Goal: Contribute content: Add original content to the website for others to see

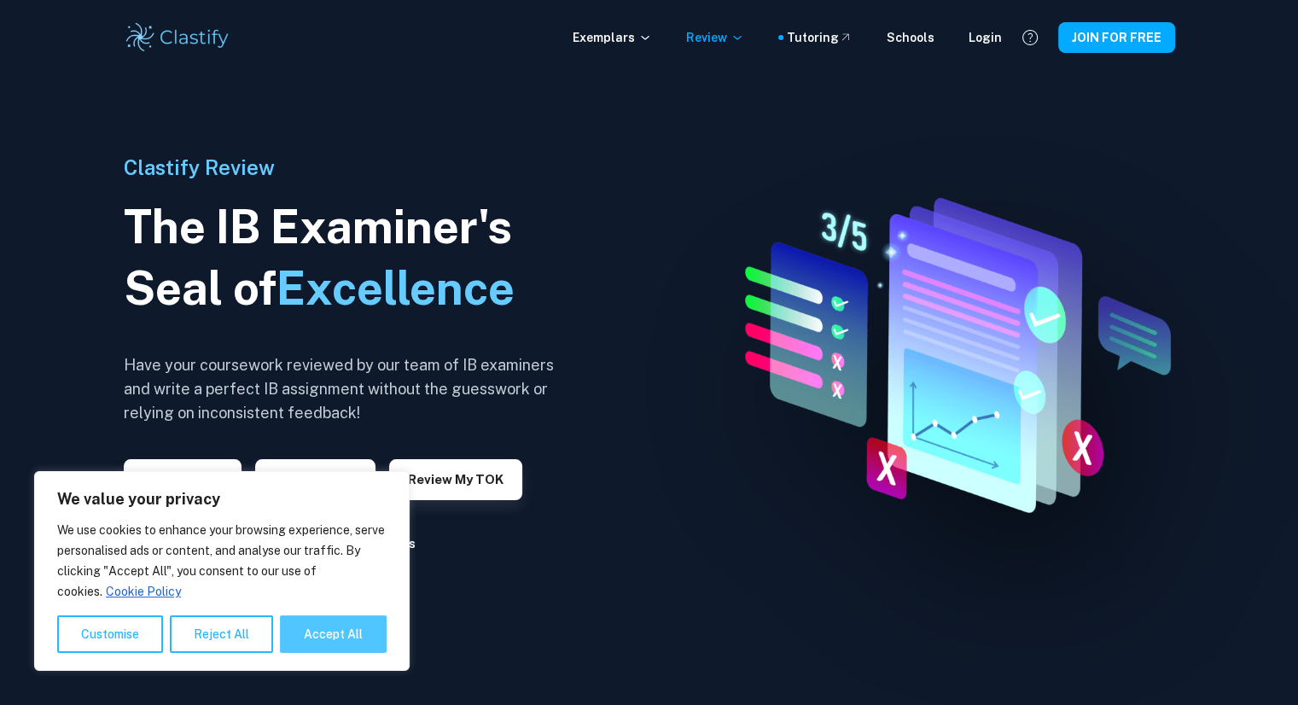
click at [314, 620] on button "Accept All" at bounding box center [333, 634] width 107 height 38
checkbox input "true"
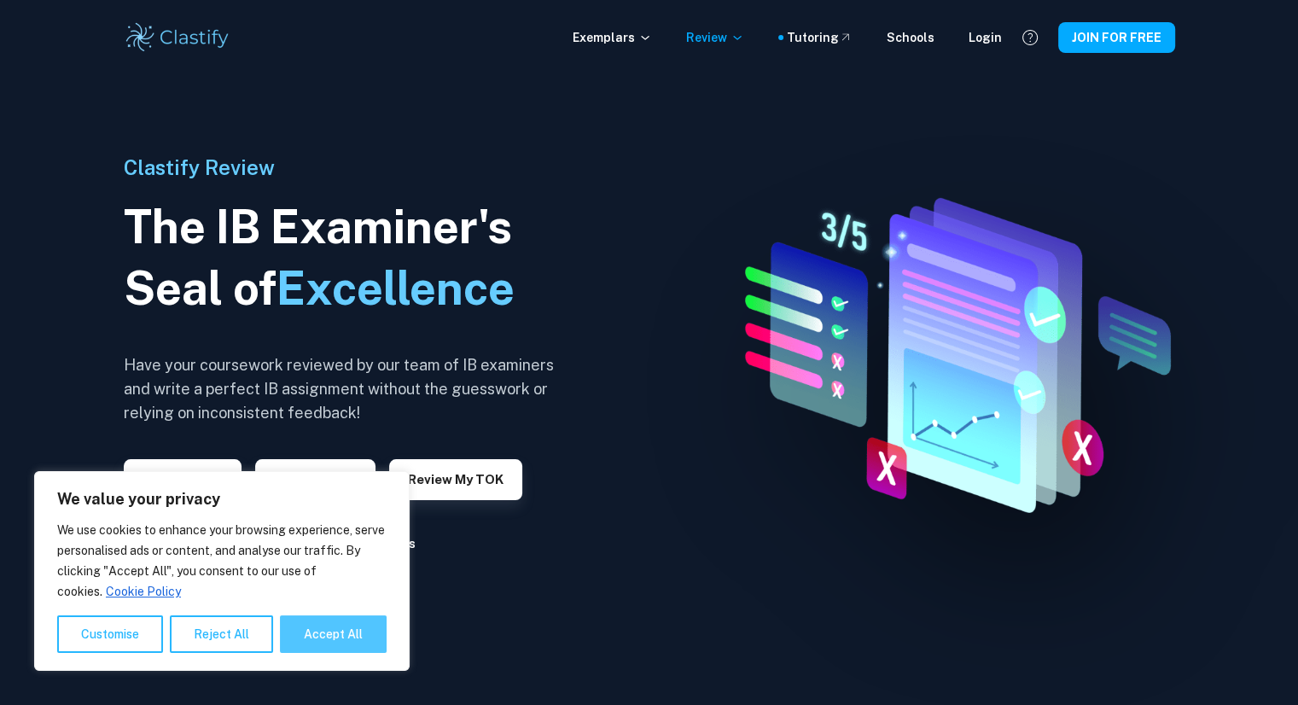
checkbox input "true"
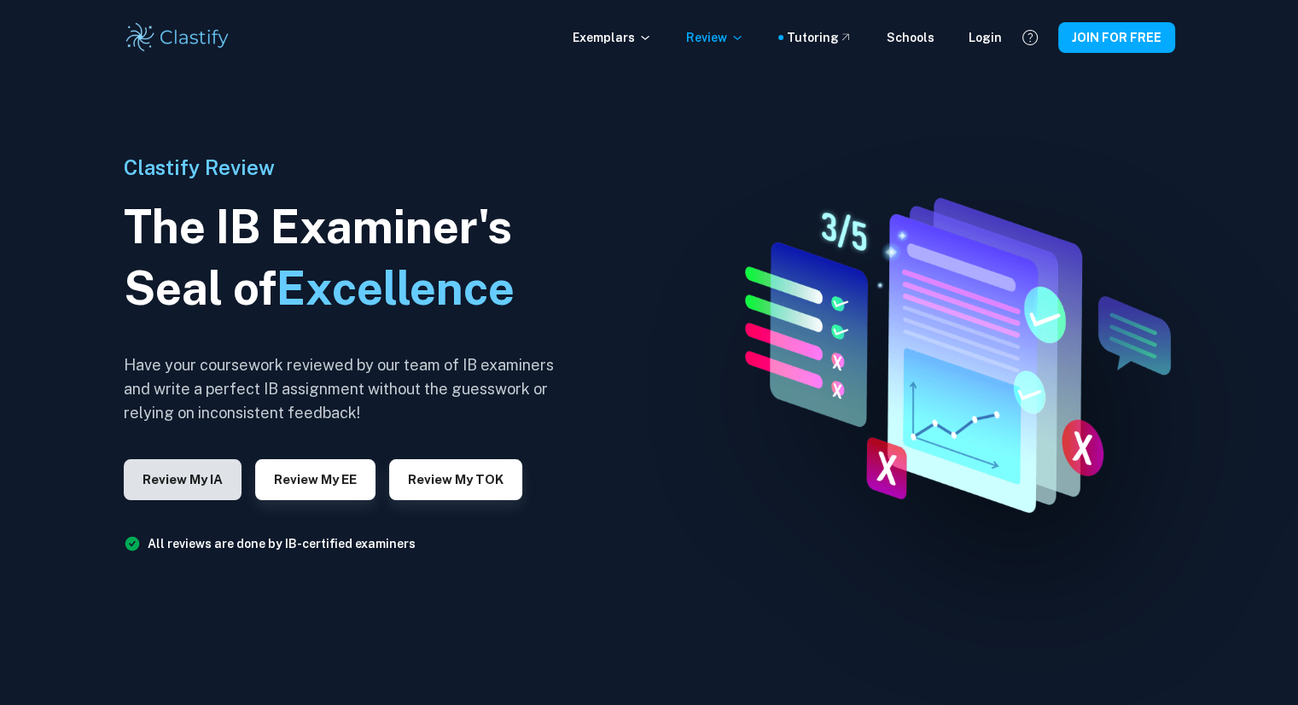
click at [192, 486] on button "Review my IA" at bounding box center [183, 479] width 118 height 41
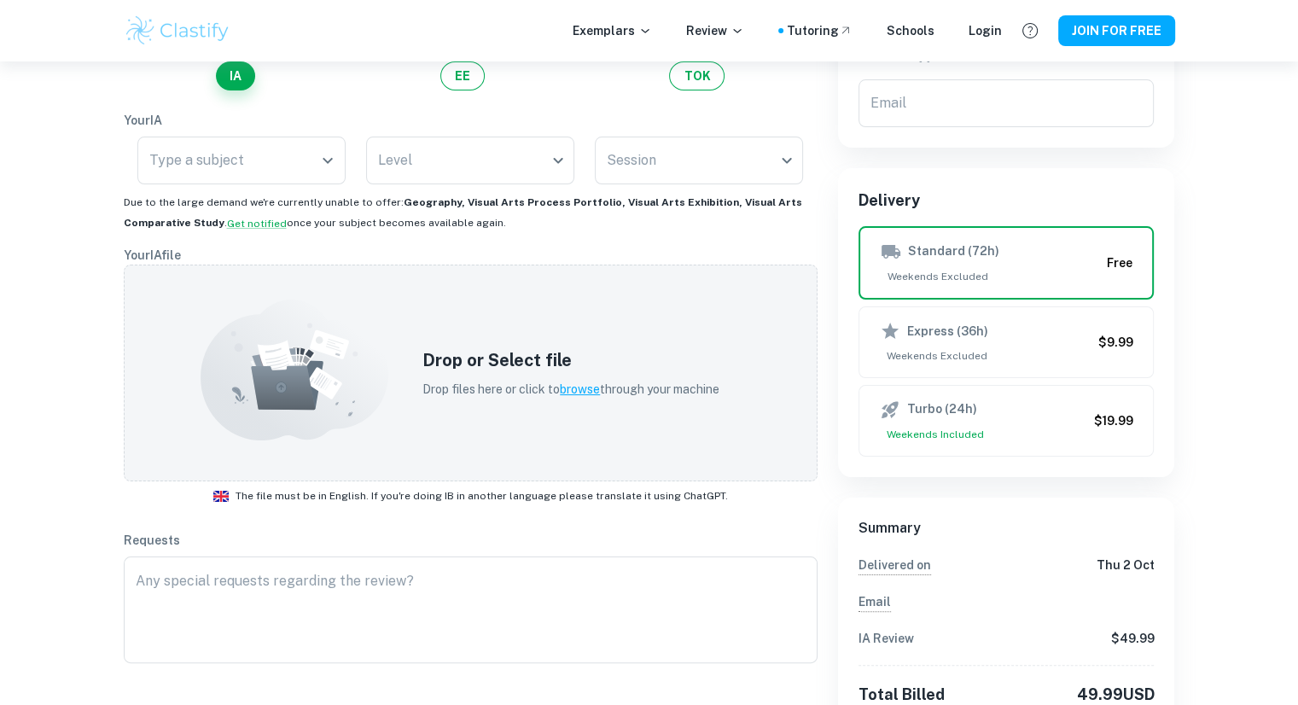
scroll to position [218, 0]
click at [259, 178] on div "Type a subject" at bounding box center [241, 160] width 208 height 48
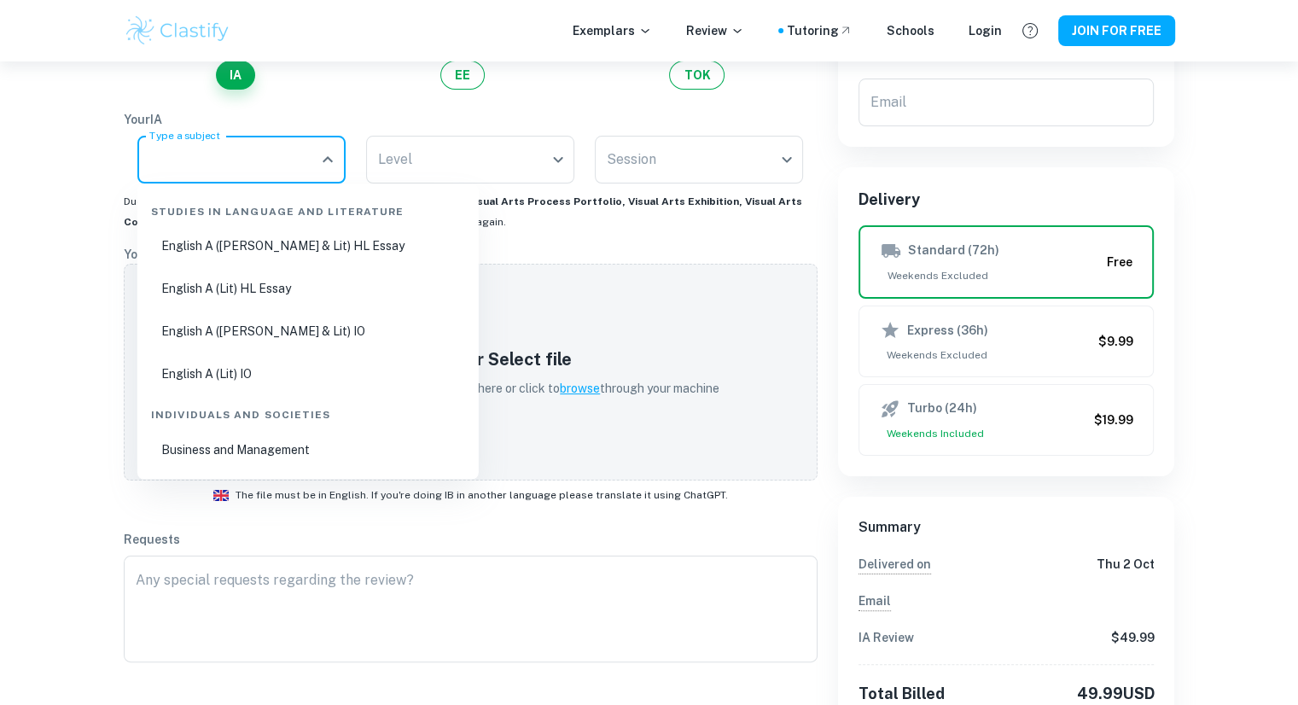
click at [269, 247] on li "English A ([PERSON_NAME] & Lit) HL Essay" at bounding box center [308, 245] width 328 height 39
type input "English A ([PERSON_NAME] & Lit) HL Essay"
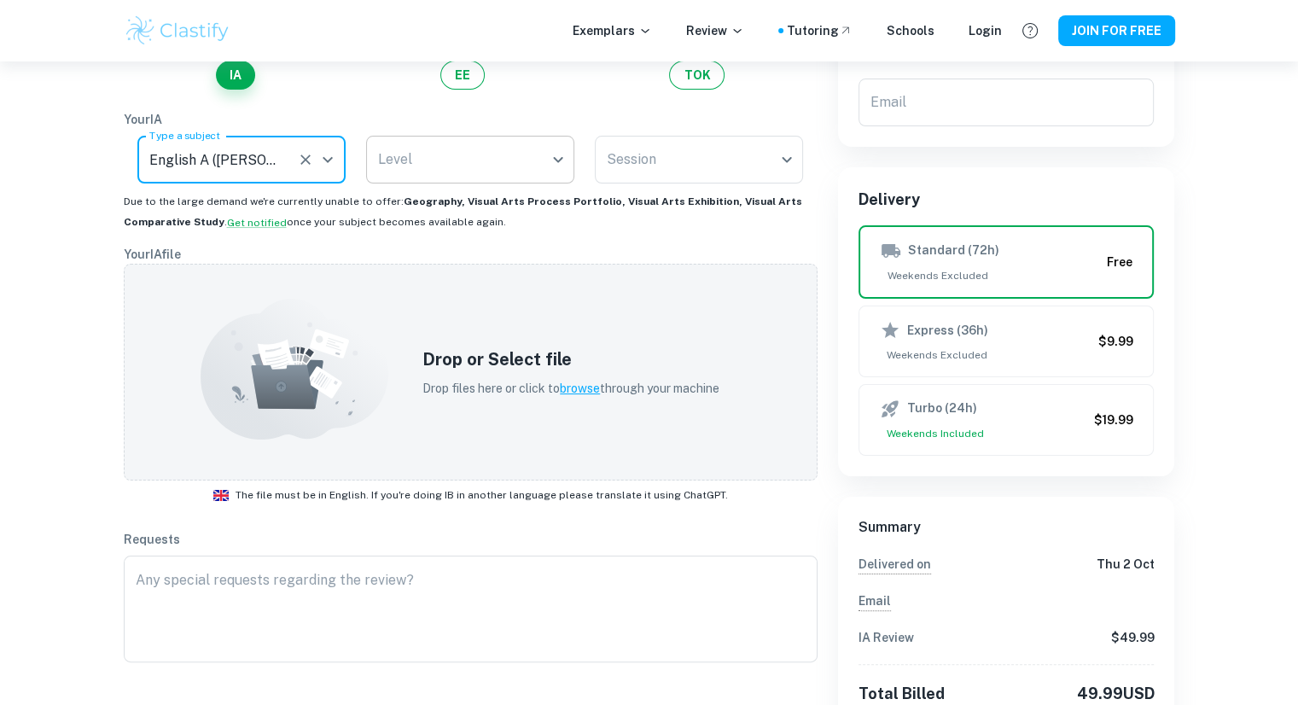
click at [406, 163] on body "We value your privacy We use cookies to enhance your browsing experience, serve…" at bounding box center [649, 196] width 1298 height 705
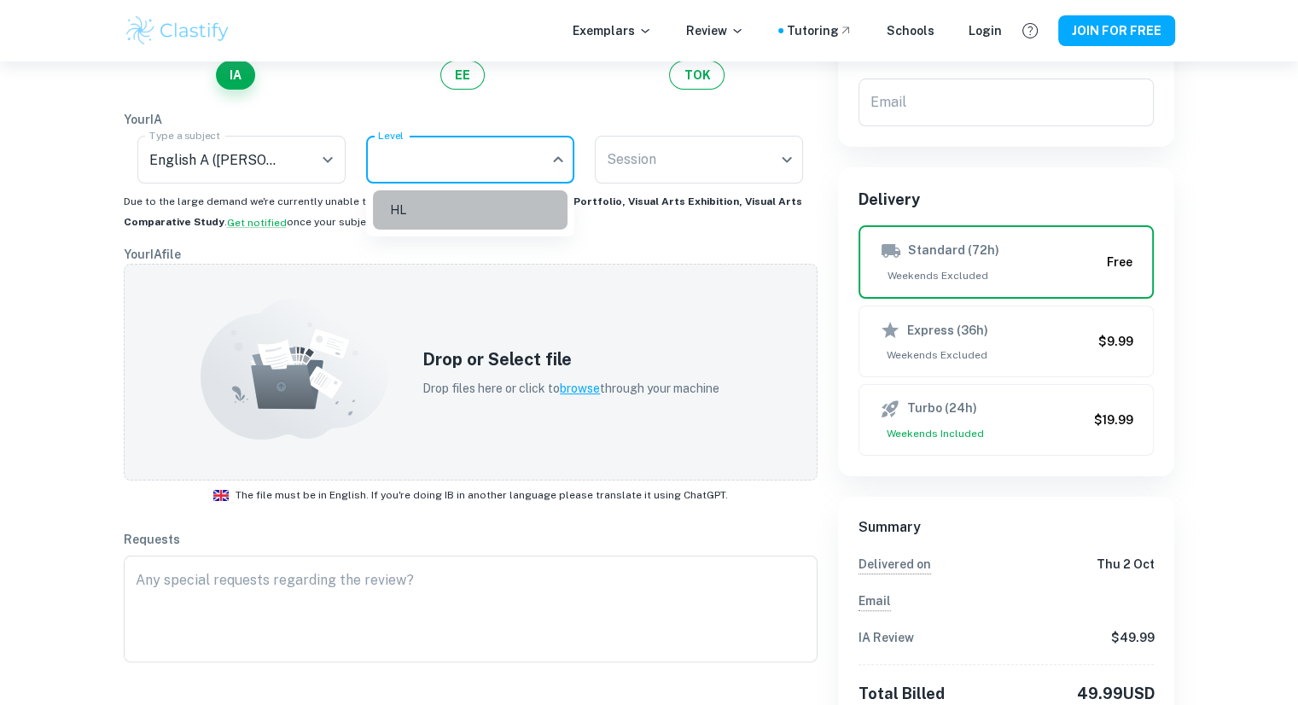
click at [439, 214] on li "HL" at bounding box center [470, 209] width 195 height 39
type input "HL"
click at [620, 185] on div "Session ​ Session" at bounding box center [699, 163] width 208 height 55
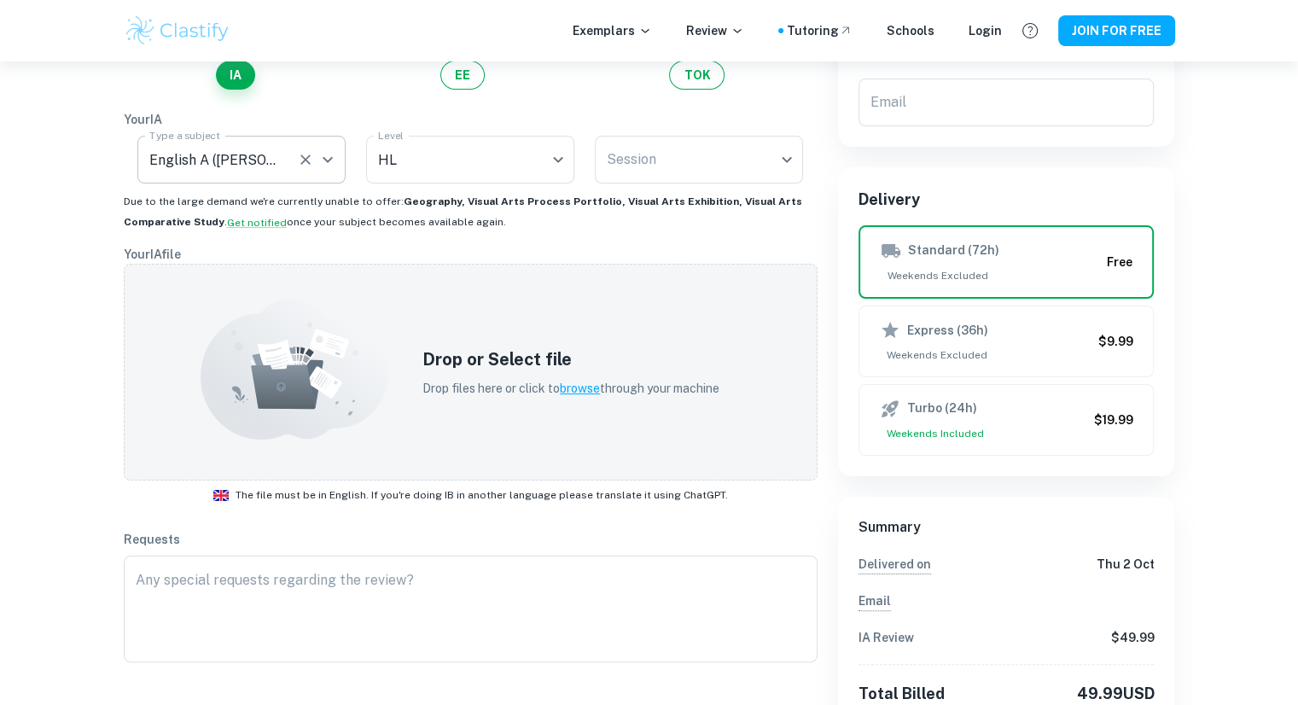
click at [320, 182] on div "English A ([PERSON_NAME] & Lit) HL Essay Type a subject" at bounding box center [241, 160] width 208 height 48
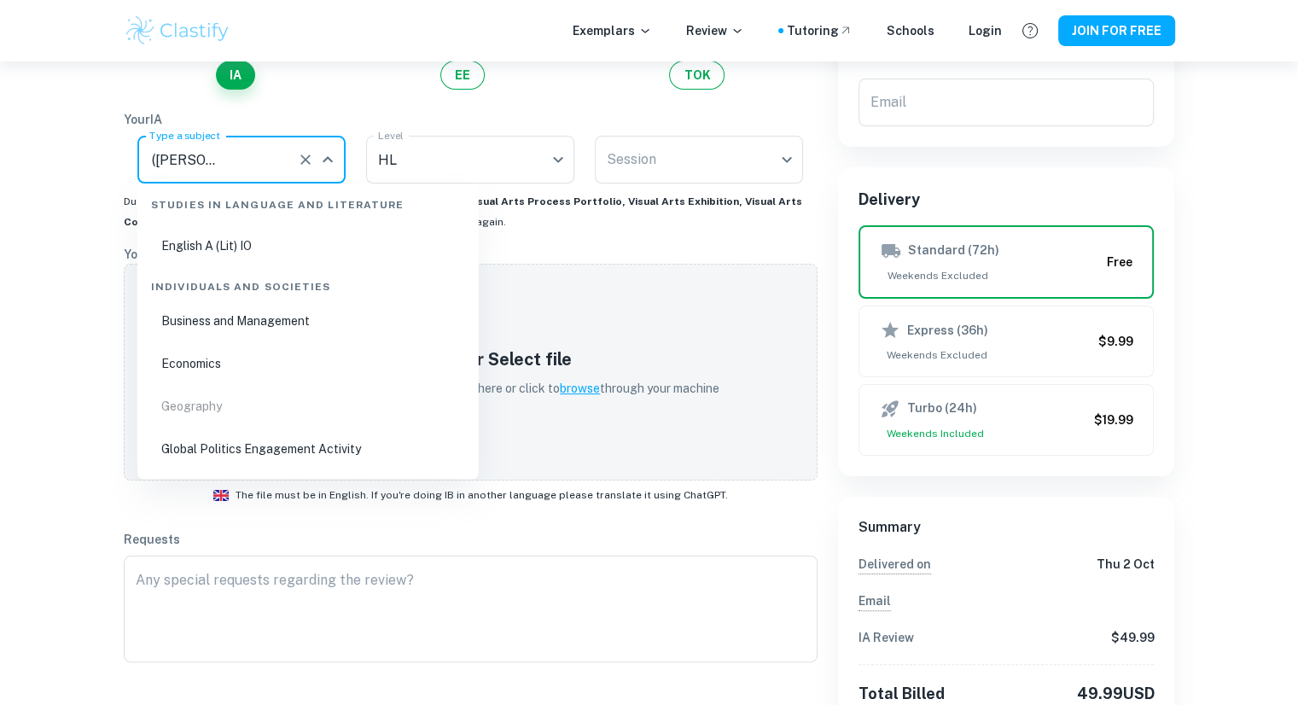
scroll to position [163, 0]
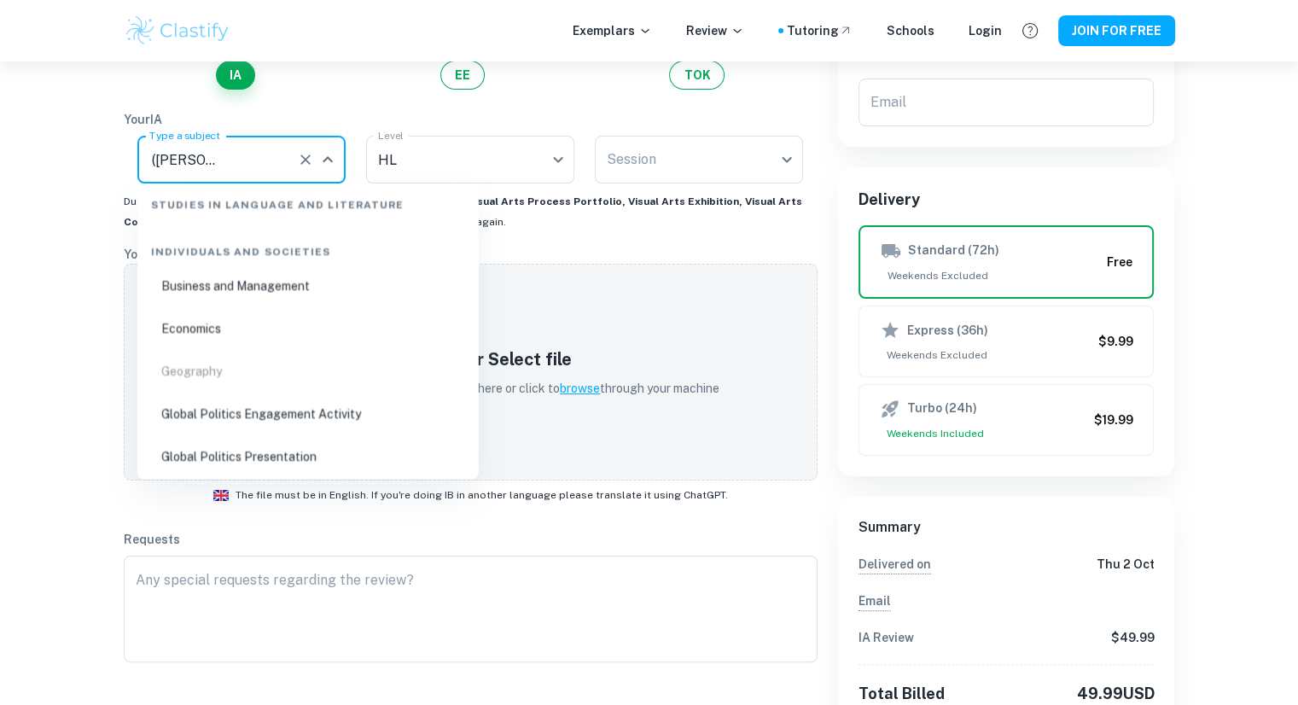
click at [352, 288] on li "Business and Management" at bounding box center [308, 285] width 328 height 39
type input "Business and Management"
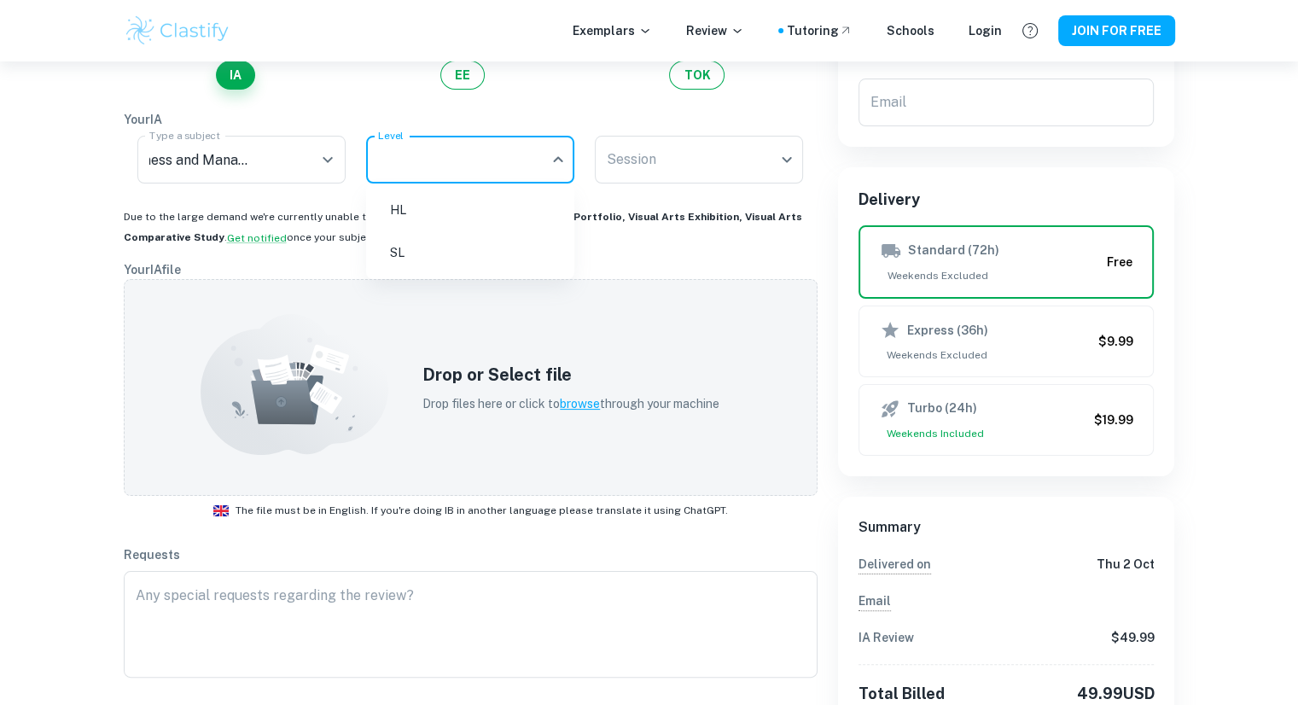
click at [504, 172] on body "We value your privacy We use cookies to enhance your browsing experience, serve…" at bounding box center [649, 196] width 1298 height 705
click at [512, 223] on li "HL" at bounding box center [470, 209] width 195 height 39
type input "HL"
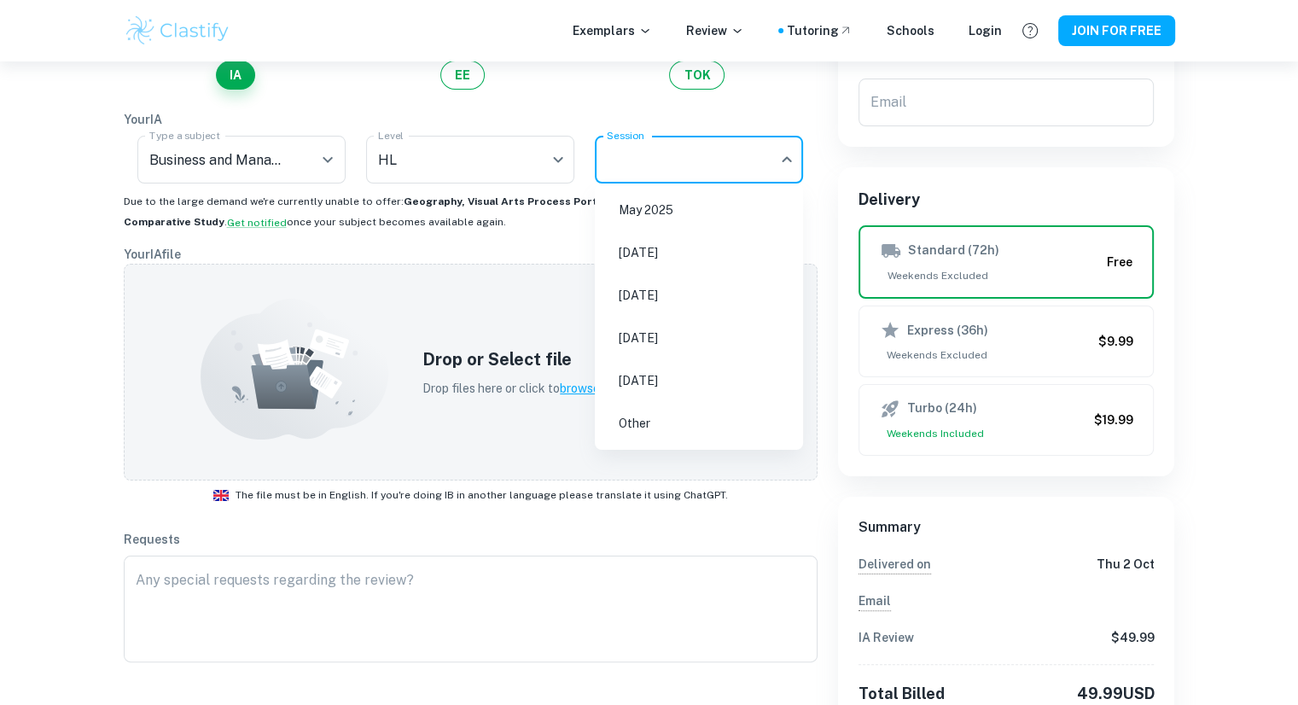
click at [691, 160] on body "We value your privacy We use cookies to enhance your browsing experience, serve…" at bounding box center [649, 196] width 1298 height 705
click at [645, 365] on li "[DATE]" at bounding box center [699, 380] width 195 height 39
type input "M27"
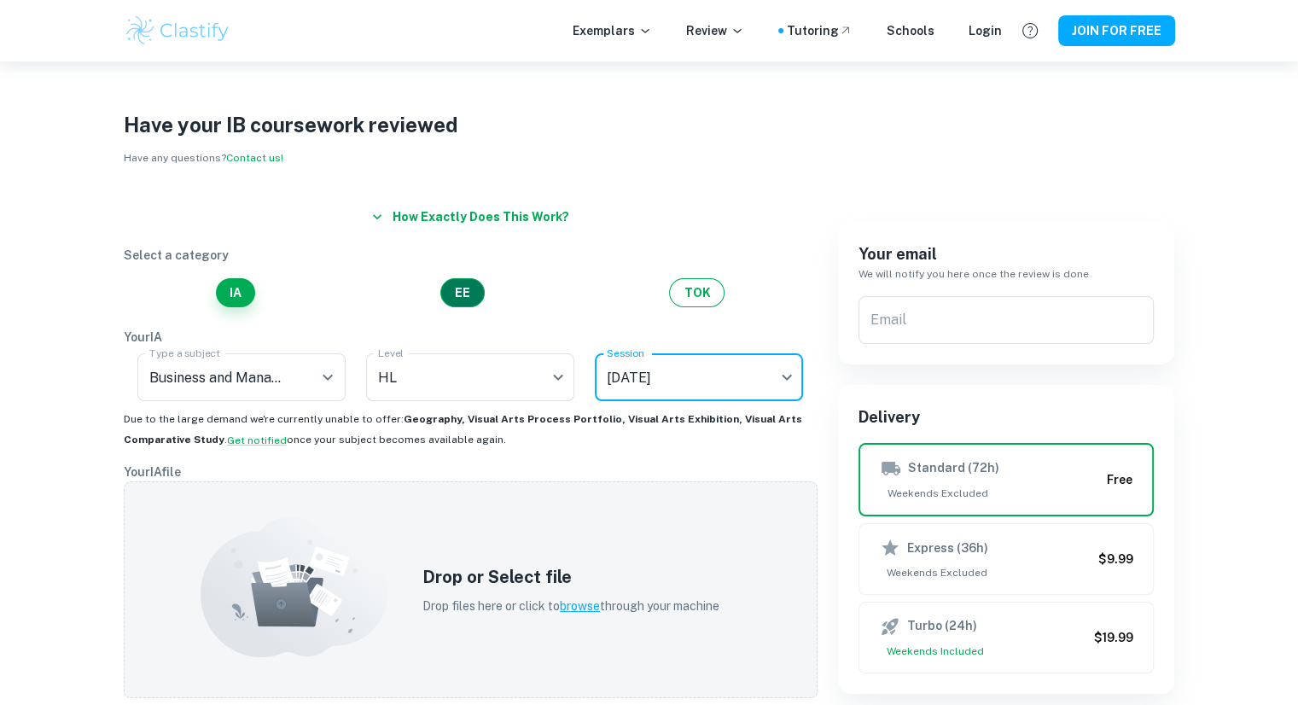
click at [480, 299] on button "EE" at bounding box center [462, 292] width 44 height 29
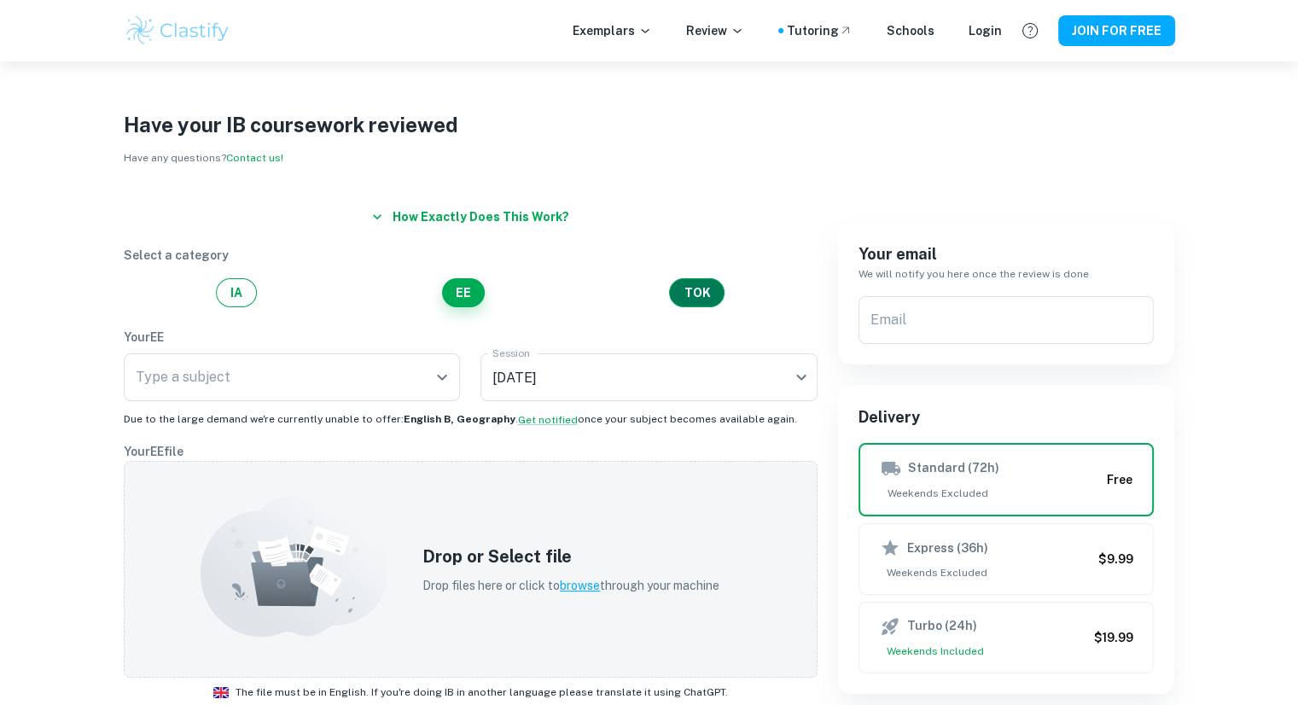
click at [686, 288] on button "TOK" at bounding box center [696, 292] width 55 height 29
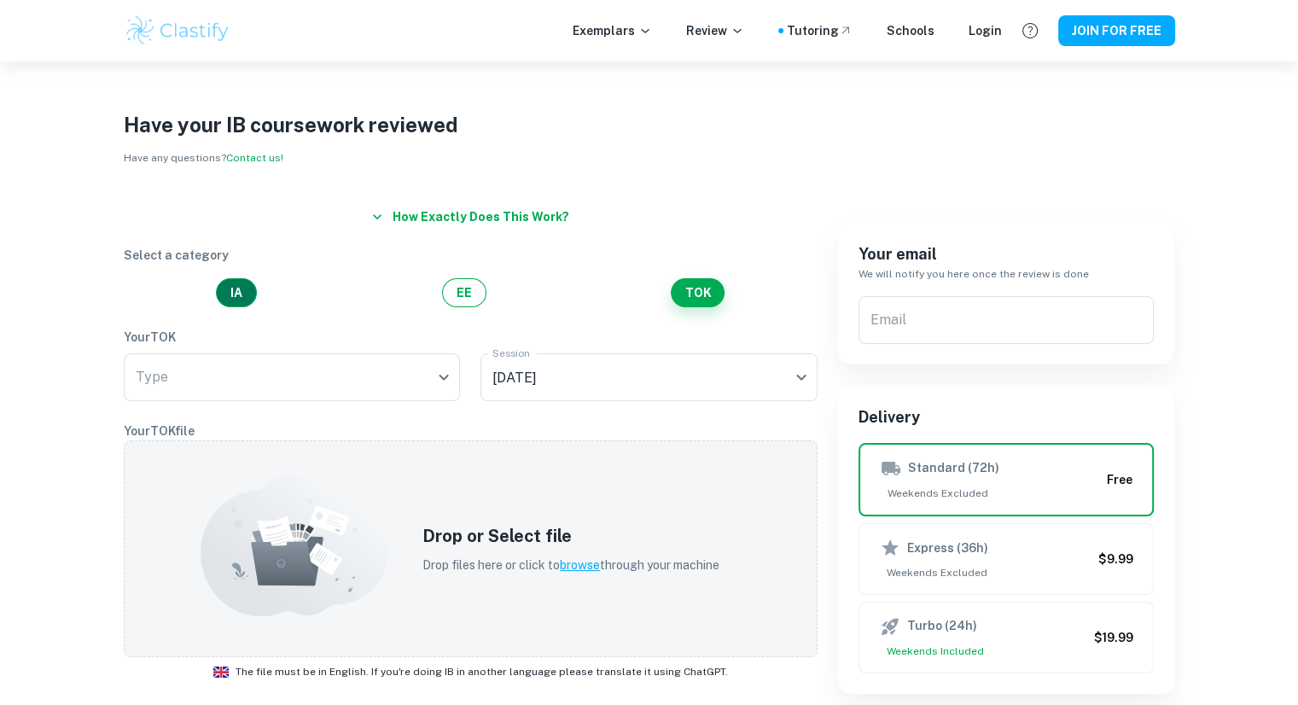
click at [240, 282] on button "IA" at bounding box center [236, 292] width 41 height 29
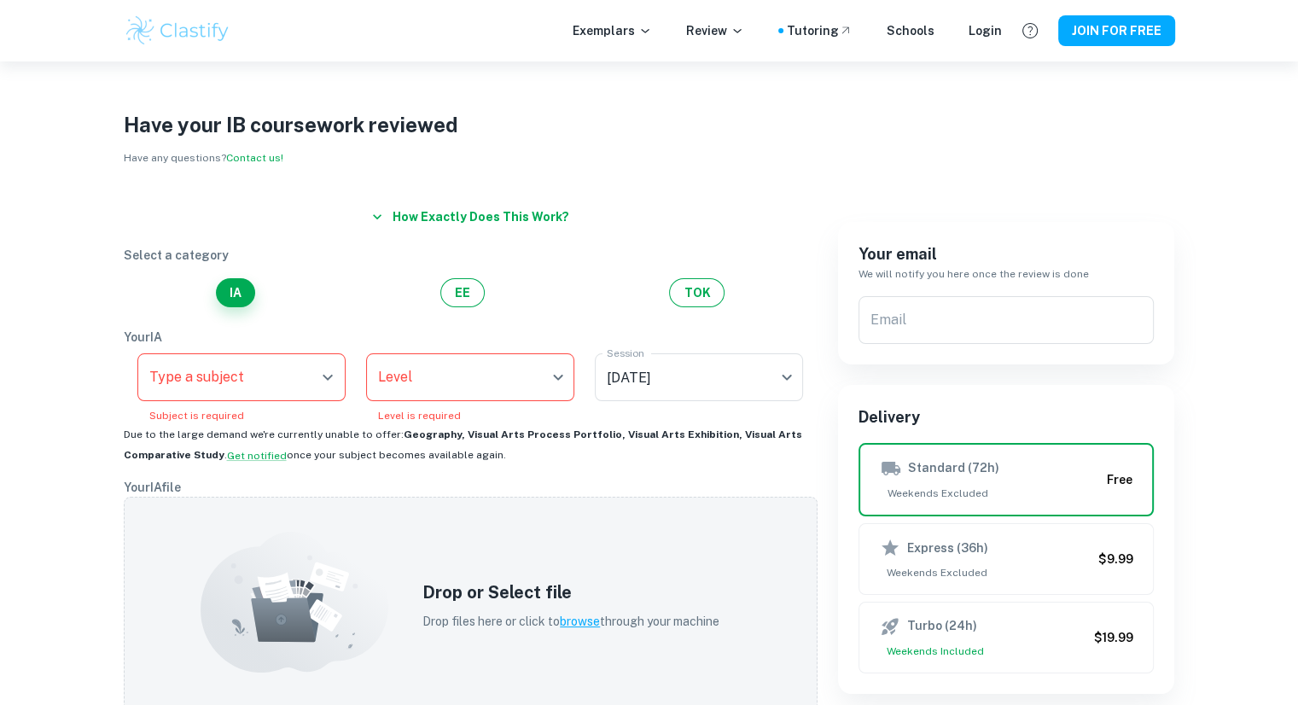
click at [157, 42] on img at bounding box center [178, 31] width 108 height 34
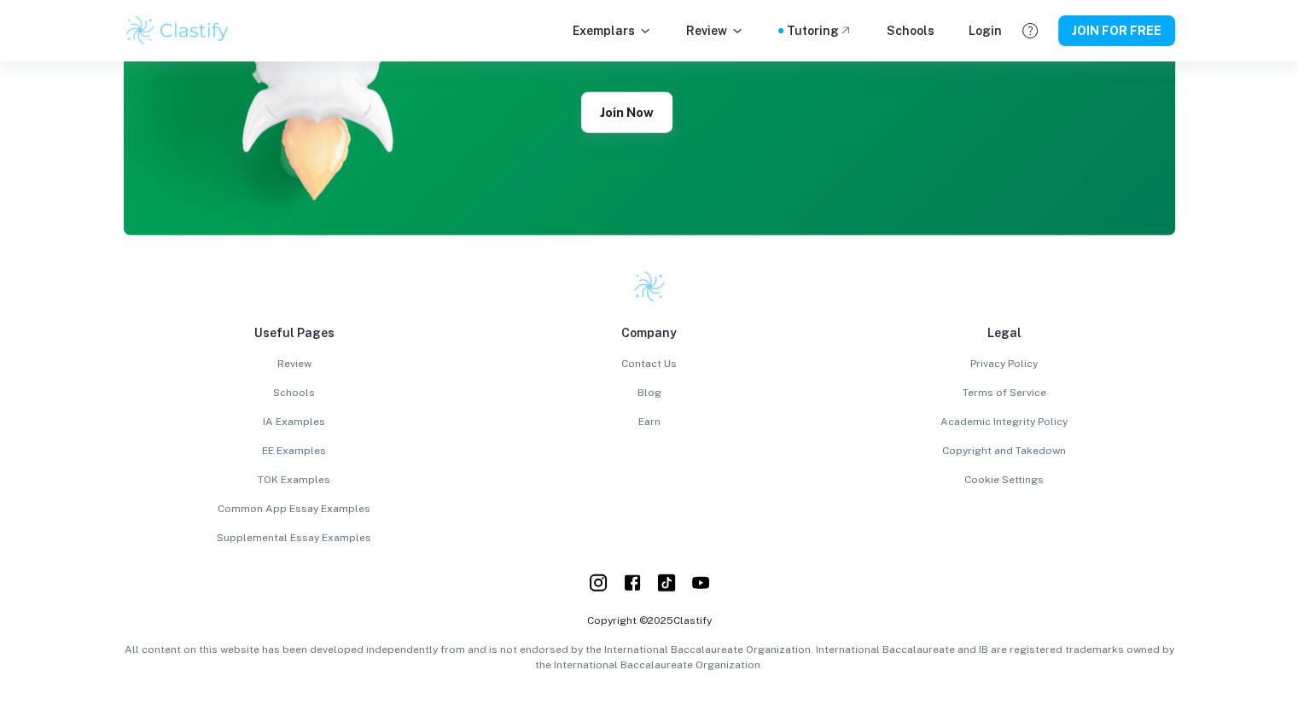
scroll to position [4377, 0]
